Goal: Navigation & Orientation: Go to known website

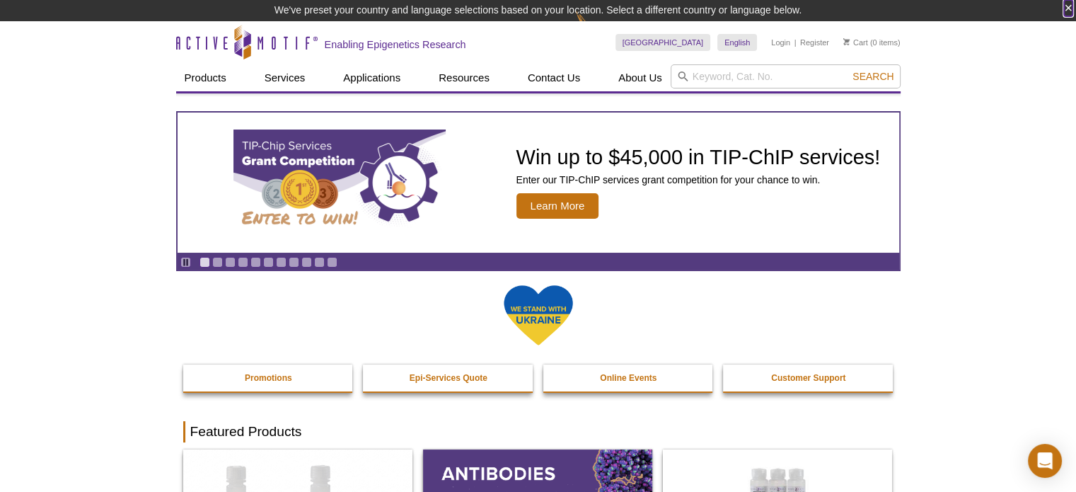
click at [1064, 5] on button "×" at bounding box center [1068, 8] width 8 height 16
